Goal: Transaction & Acquisition: Download file/media

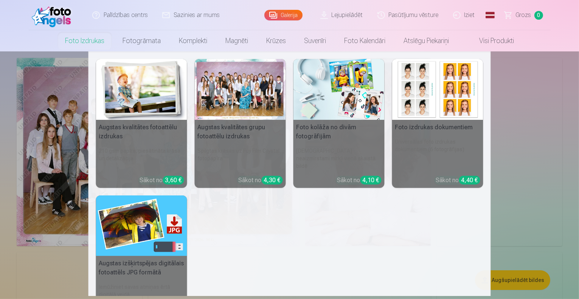
scroll to position [38, 0]
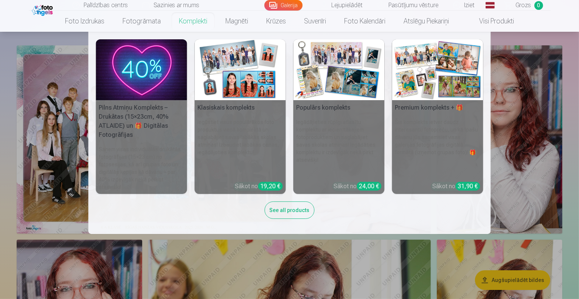
click at [330, 138] on h6 "Iegādājieties rūpīgi atlasītu komplektu ar iecienītākajiem fotoproduktiem un sa…" at bounding box center [338, 146] width 91 height 63
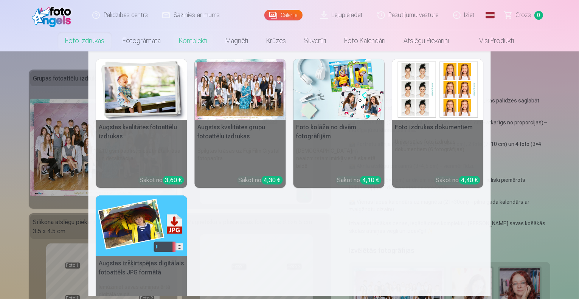
click at [142, 125] on h5 "Augstas kvalitātes fotoattēlu izdrukas" at bounding box center [141, 132] width 91 height 24
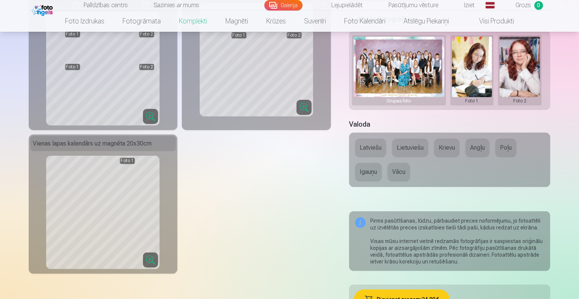
scroll to position [227, 0]
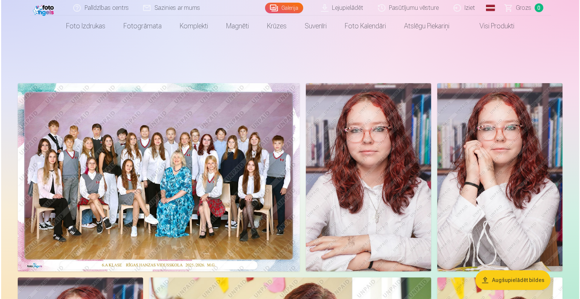
scroll to position [38, 0]
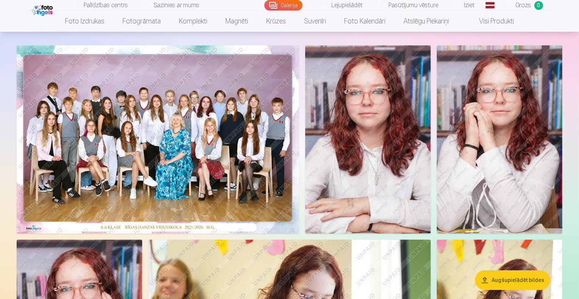
click at [268, 123] on img at bounding box center [158, 139] width 282 height 188
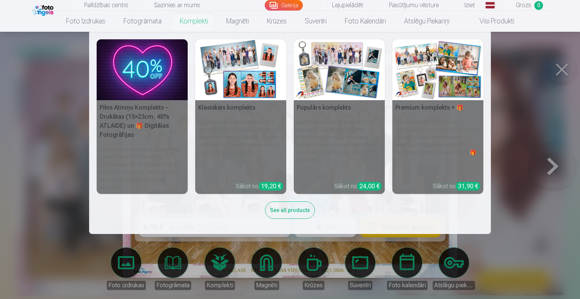
click at [247, 130] on h6 "Iegūstiet visus populārākos foto produktus vienā komplektā un saglabājiet savas…" at bounding box center [240, 146] width 91 height 63
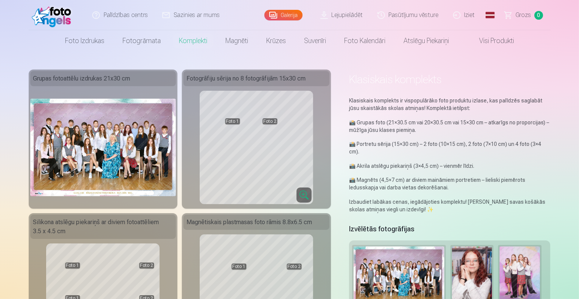
click at [333, 14] on link "Lejupielādēt" at bounding box center [341, 15] width 57 height 30
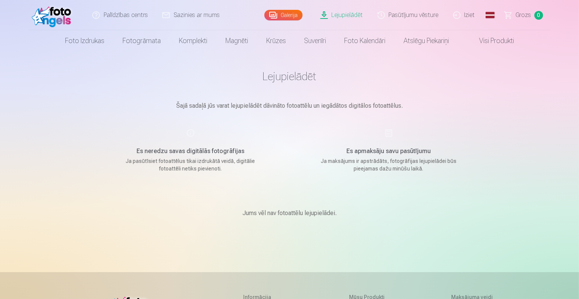
click at [289, 12] on link "Galerija" at bounding box center [283, 15] width 38 height 11
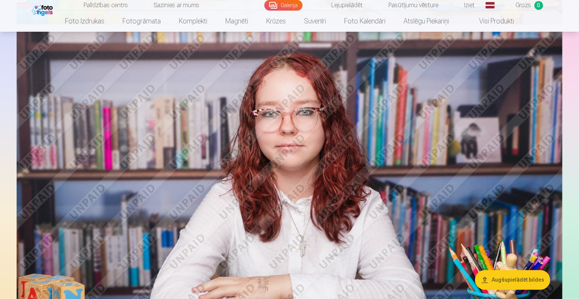
scroll to position [1209, 0]
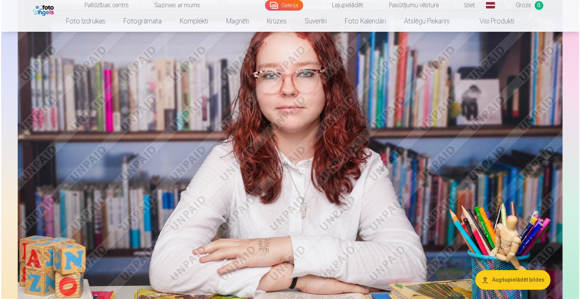
scroll to position [1250, 0]
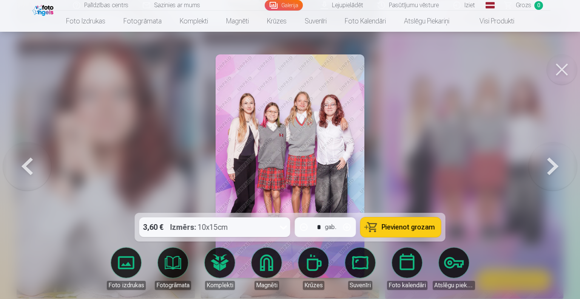
click at [550, 167] on button at bounding box center [553, 166] width 48 height 78
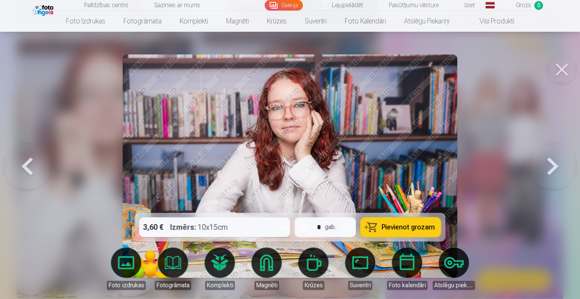
click at [550, 167] on button at bounding box center [553, 166] width 48 height 78
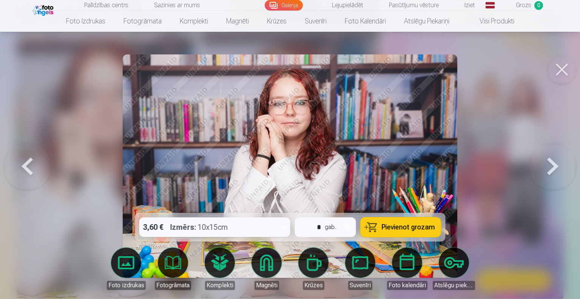
click at [550, 167] on button at bounding box center [553, 166] width 48 height 78
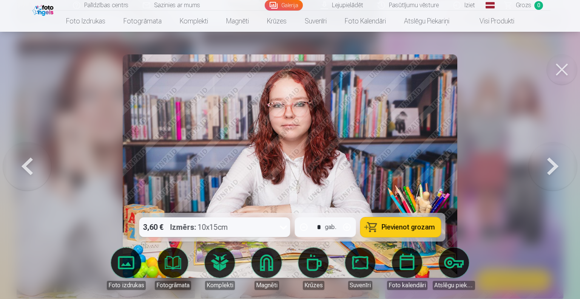
click at [550, 167] on button at bounding box center [553, 166] width 48 height 78
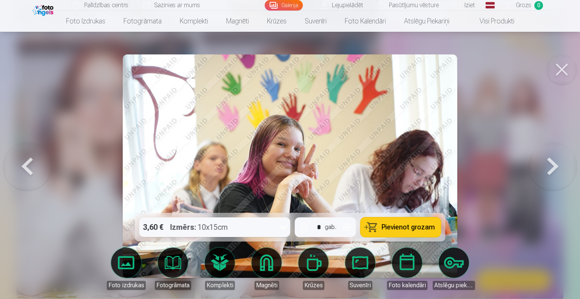
click at [549, 167] on button at bounding box center [553, 166] width 48 height 78
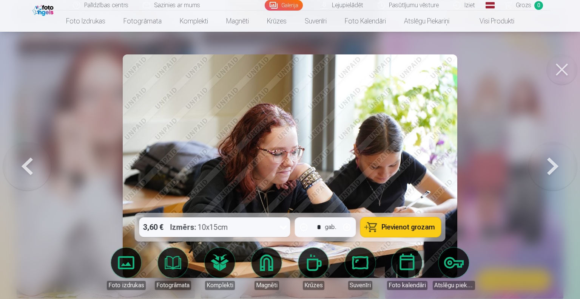
click at [547, 170] on button at bounding box center [553, 166] width 48 height 78
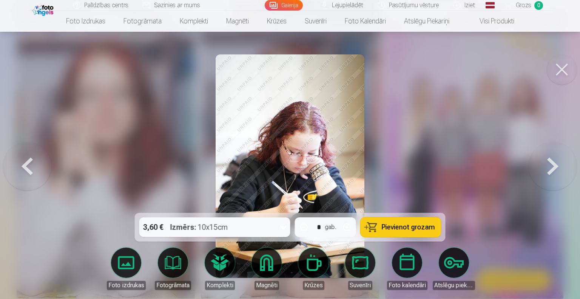
click at [547, 170] on button at bounding box center [553, 166] width 48 height 78
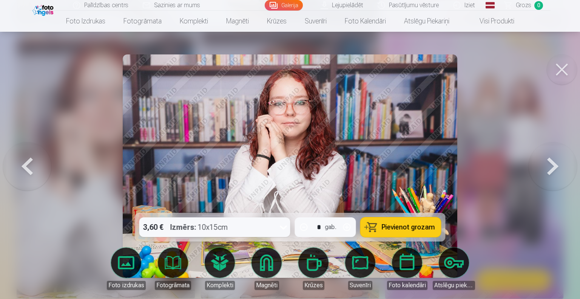
click at [547, 170] on button at bounding box center [553, 166] width 48 height 78
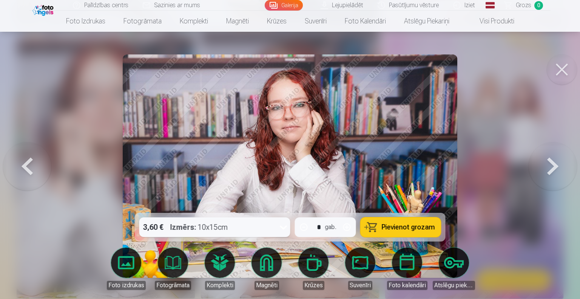
click at [547, 170] on button at bounding box center [553, 166] width 48 height 78
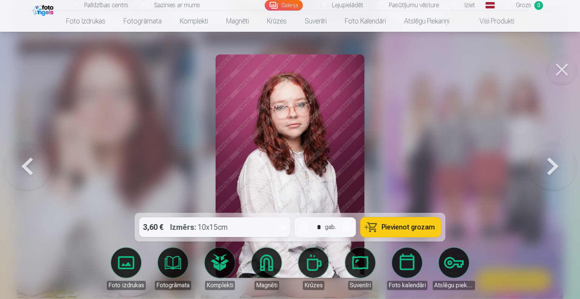
click at [547, 170] on button at bounding box center [553, 166] width 48 height 78
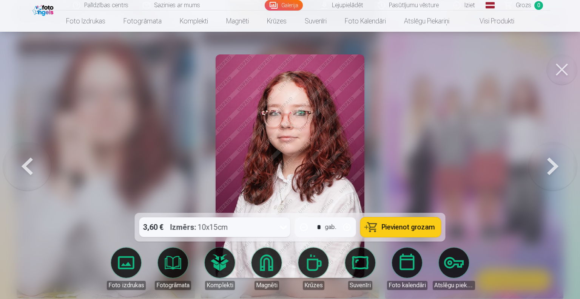
click at [547, 170] on button at bounding box center [553, 166] width 48 height 78
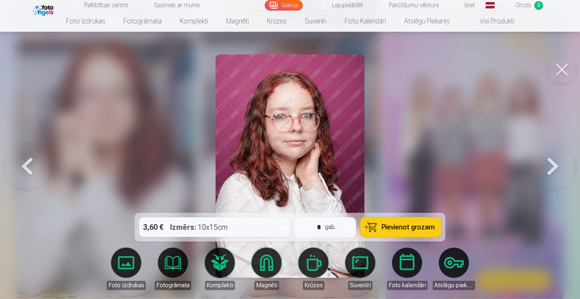
click at [547, 169] on button at bounding box center [553, 166] width 48 height 78
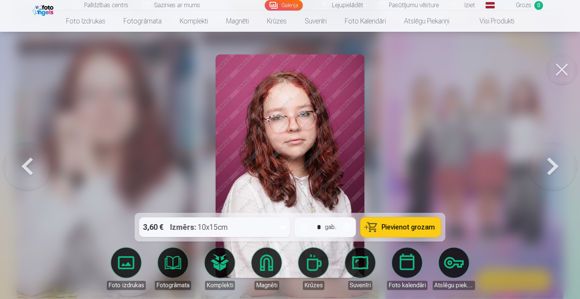
click at [547, 169] on button at bounding box center [553, 166] width 48 height 78
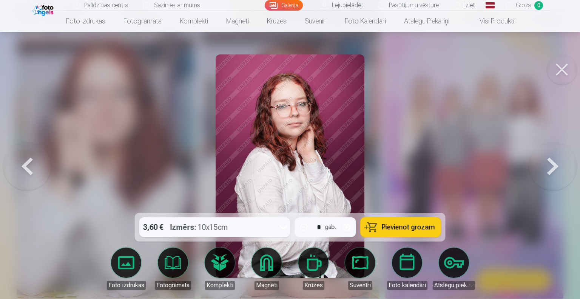
click at [547, 169] on button at bounding box center [553, 166] width 48 height 78
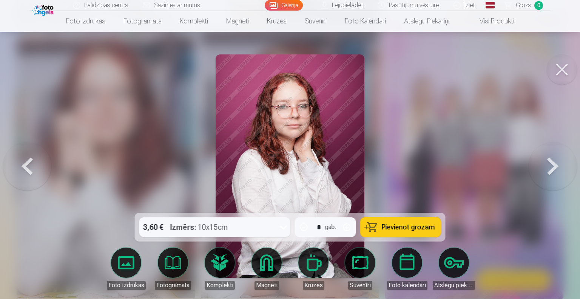
click at [547, 169] on button at bounding box center [553, 166] width 48 height 78
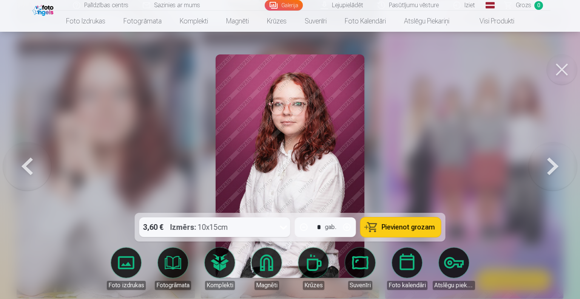
click at [547, 169] on button at bounding box center [553, 166] width 48 height 78
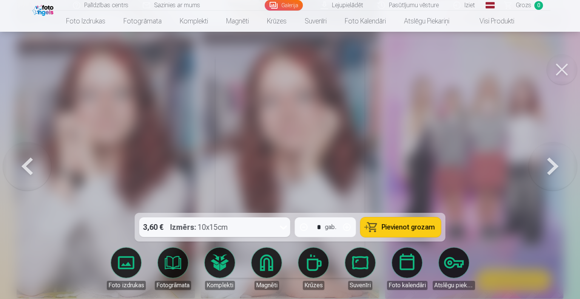
click at [544, 168] on button at bounding box center [553, 166] width 48 height 78
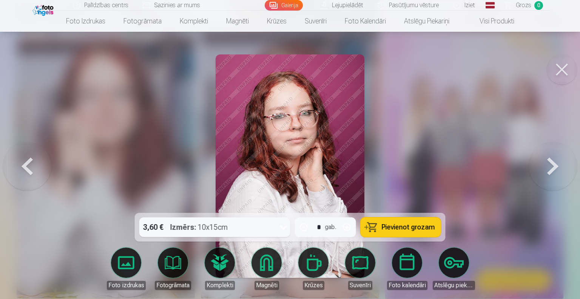
click at [544, 168] on button at bounding box center [553, 166] width 48 height 78
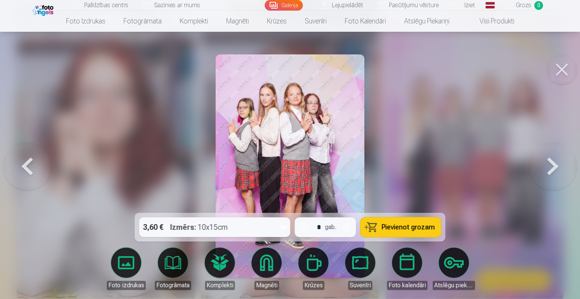
click at [565, 75] on button at bounding box center [562, 69] width 30 height 30
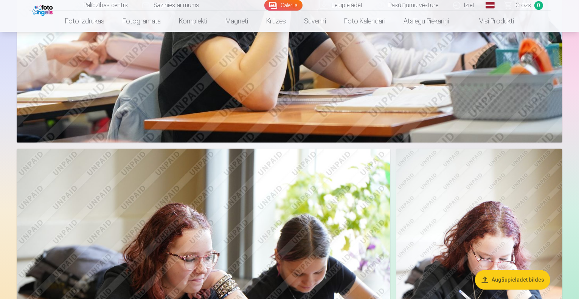
scroll to position [1889, 0]
